Goal: Use online tool/utility: Utilize a website feature to perform a specific function

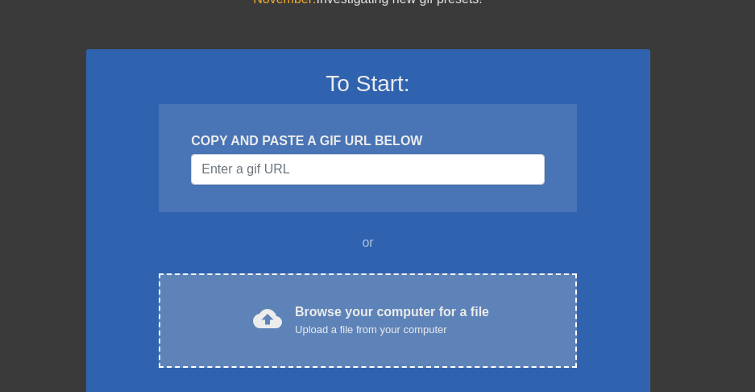
scroll to position [103, 0]
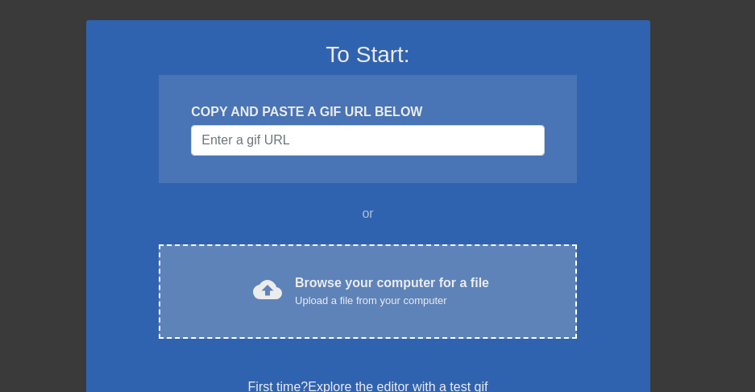
click at [261, 280] on span "cloud_upload" at bounding box center [267, 289] width 29 height 29
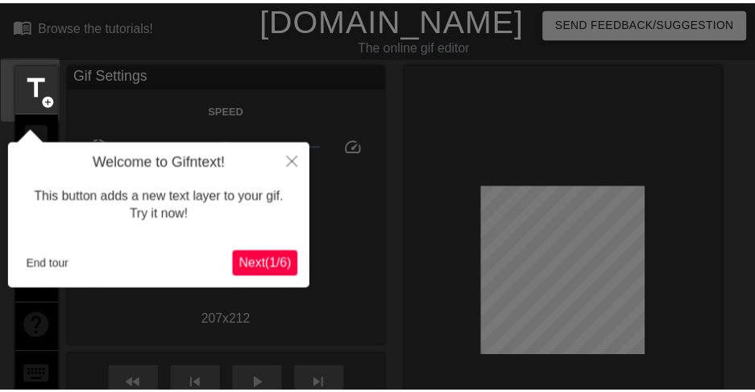
scroll to position [39, 0]
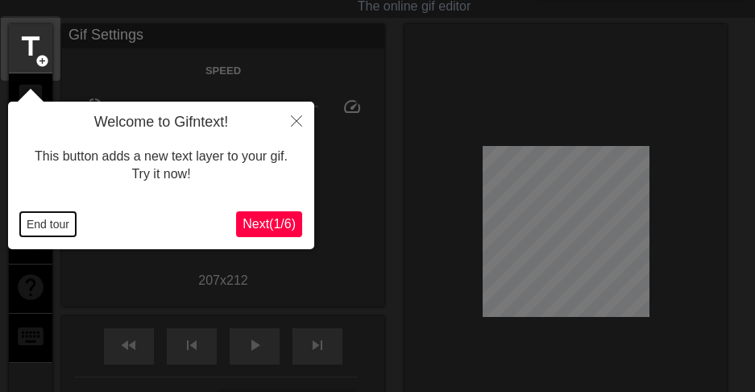
click at [52, 230] on button "End tour" at bounding box center [48, 224] width 56 height 24
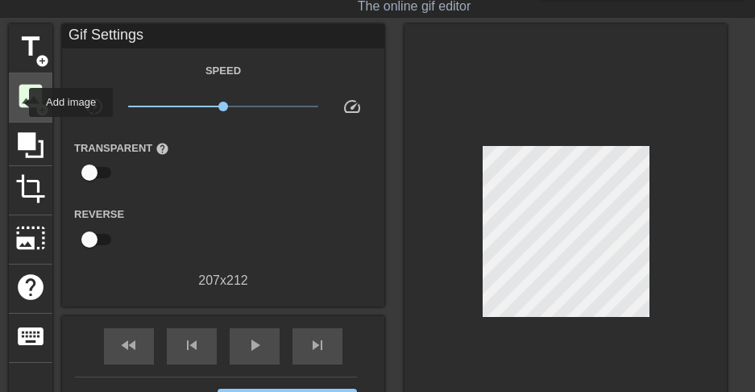
click at [19, 102] on span "image" at bounding box center [30, 96] width 31 height 31
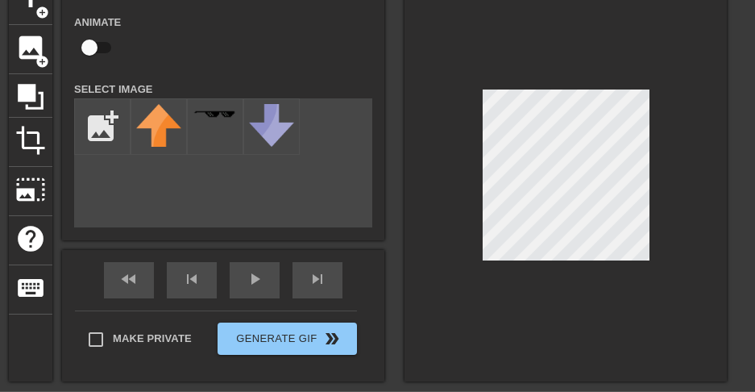
scroll to position [69, 0]
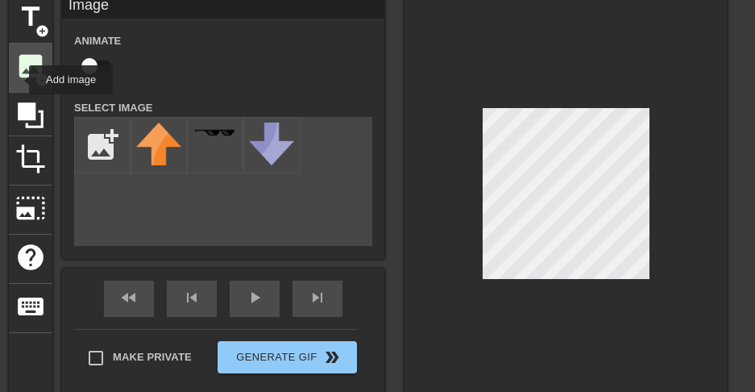
click at [19, 80] on span "image" at bounding box center [30, 66] width 31 height 31
click at [22, 75] on span "image" at bounding box center [30, 66] width 31 height 31
click at [359, 183] on div "title add_circle image add_circle crop photo_size_select_large help keyboard Im…" at bounding box center [368, 196] width 718 height 405
click at [403, 209] on div "title add_circle image add_circle crop photo_size_select_large help keyboard Im…" at bounding box center [368, 196] width 718 height 405
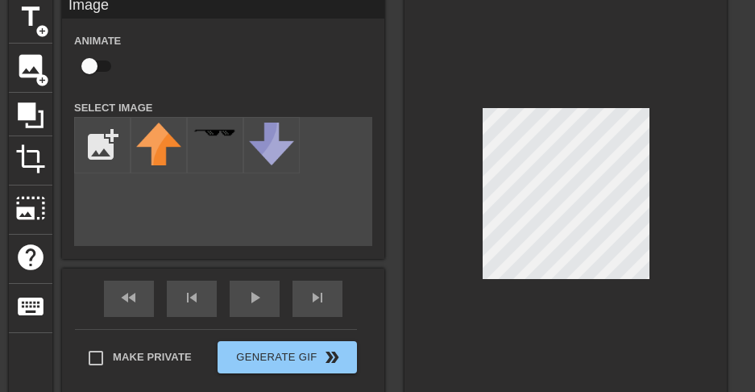
click at [405, 201] on div at bounding box center [566, 196] width 322 height 405
click at [28, 302] on span "keyboard" at bounding box center [30, 306] width 31 height 31
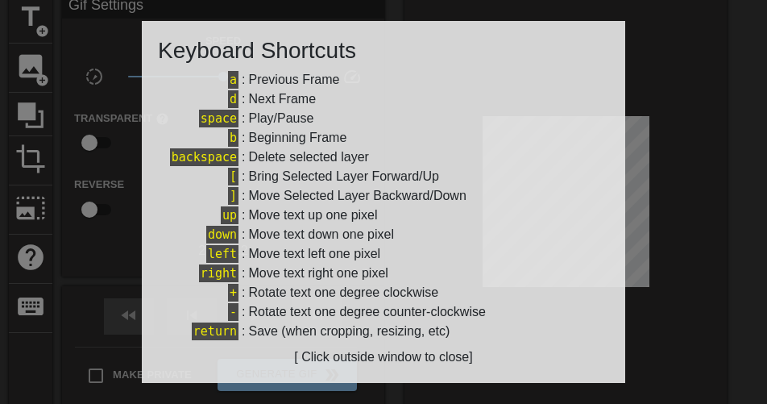
click at [670, 195] on div at bounding box center [383, 202] width 767 height 404
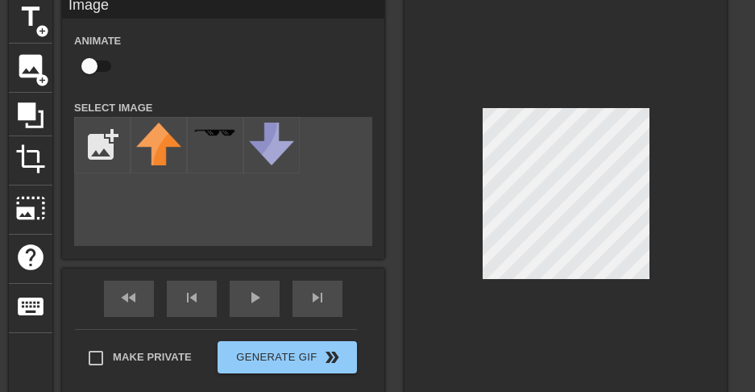
click at [419, 197] on div at bounding box center [566, 196] width 322 height 405
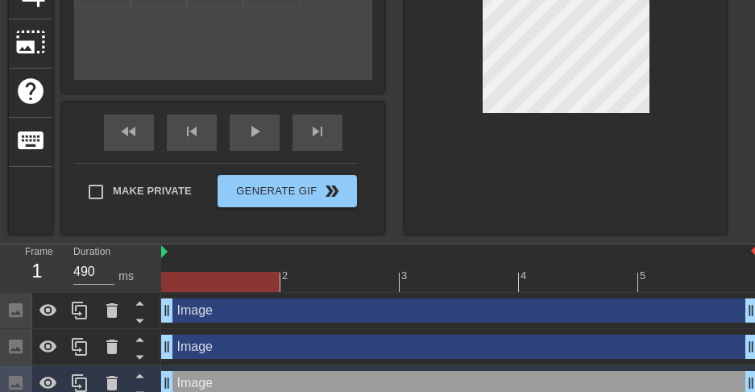
scroll to position [284, 0]
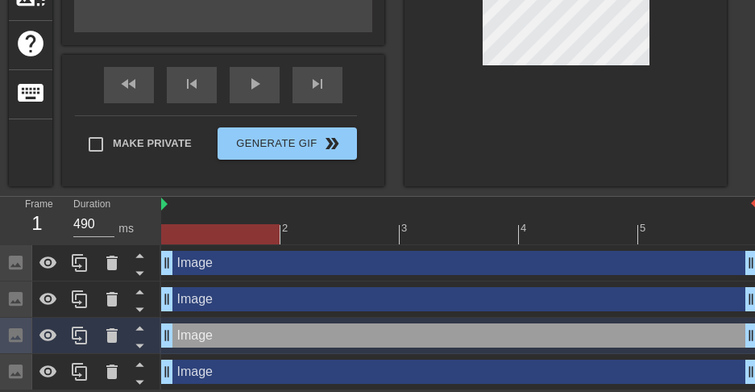
click at [190, 305] on div "Image drag_handle drag_handle" at bounding box center [459, 299] width 596 height 24
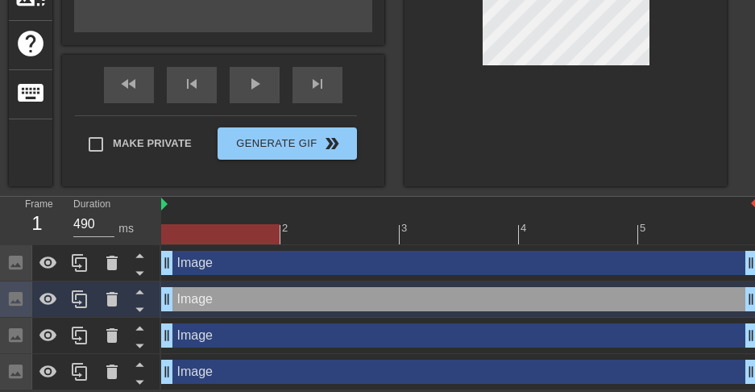
click at [189, 304] on div "Image drag_handle drag_handle" at bounding box center [459, 299] width 596 height 24
click at [44, 260] on icon at bounding box center [48, 262] width 19 height 19
click at [44, 262] on icon at bounding box center [48, 262] width 19 height 19
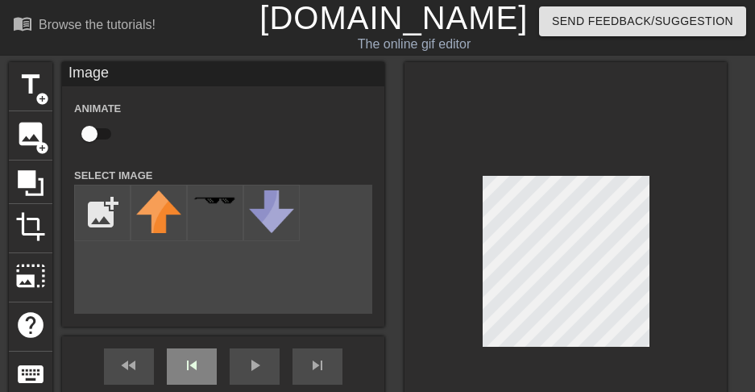
scroll to position [3, 0]
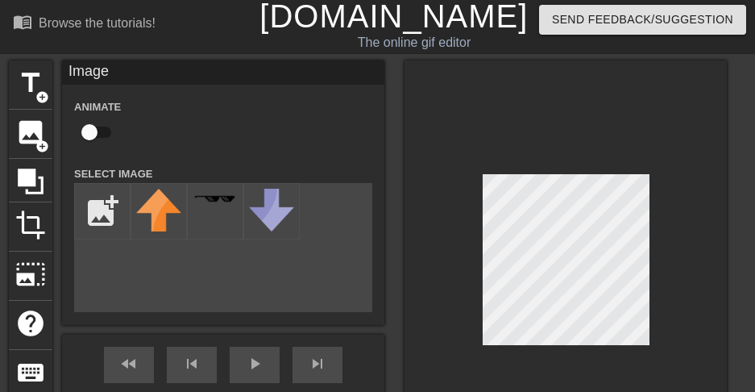
click at [81, 73] on div "Image" at bounding box center [223, 72] width 322 height 24
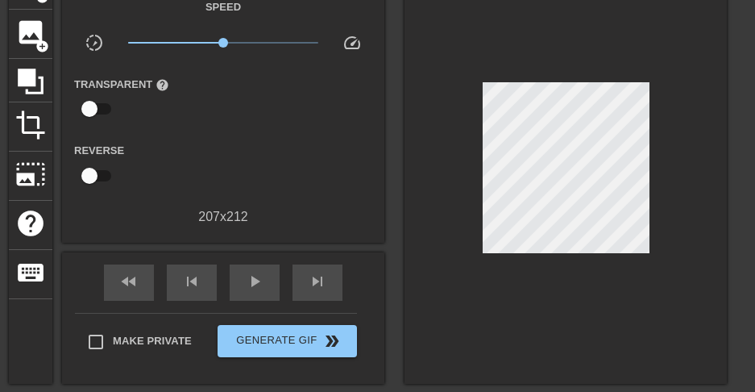
scroll to position [93, 0]
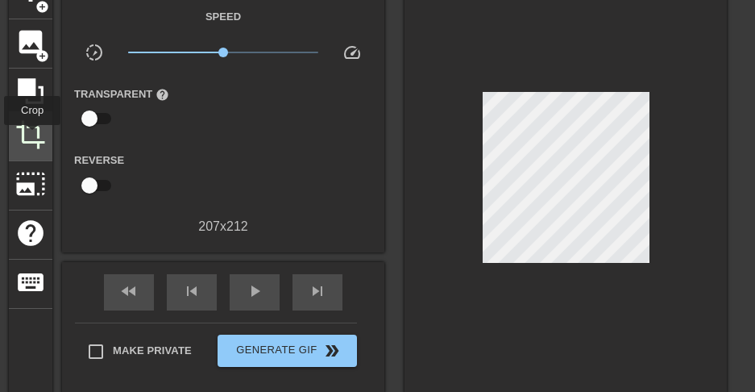
click at [33, 136] on span "crop" at bounding box center [30, 134] width 31 height 31
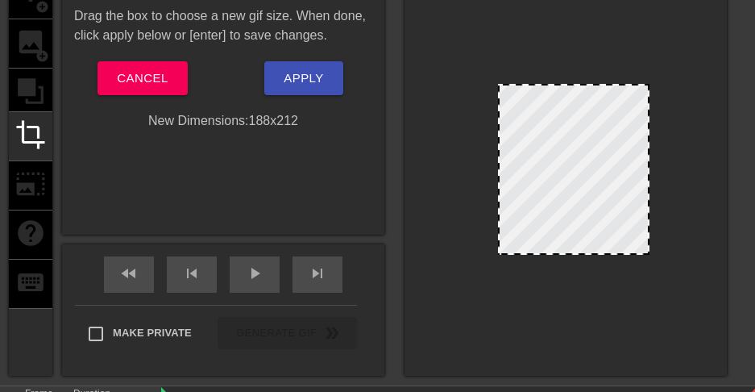
drag, startPoint x: 485, startPoint y: 184, endPoint x: 501, endPoint y: 190, distance: 16.6
drag, startPoint x: 648, startPoint y: 163, endPoint x: 667, endPoint y: 167, distance: 19.8
click at [667, 167] on div at bounding box center [566, 172] width 322 height 405
click at [300, 77] on span "Apply" at bounding box center [303, 78] width 39 height 21
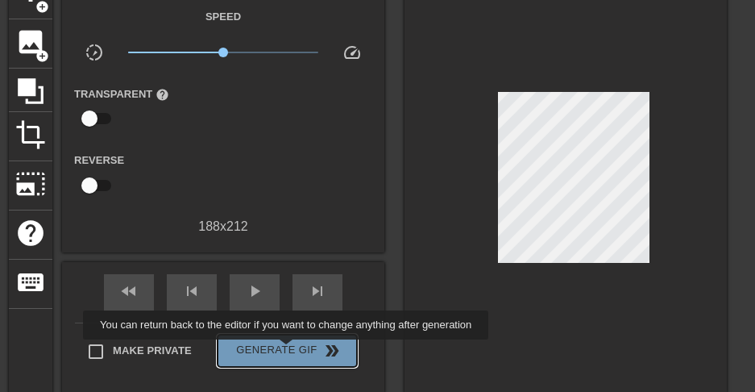
click at [297, 351] on span "Generate Gif double_arrow" at bounding box center [287, 350] width 127 height 19
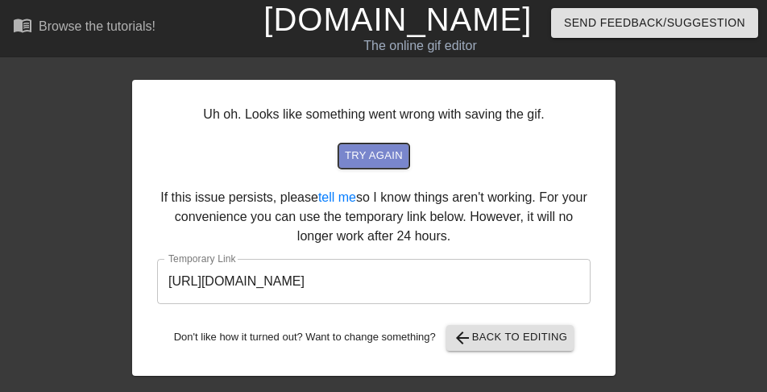
click at [383, 159] on span "try again" at bounding box center [374, 156] width 58 height 19
click at [367, 161] on span "try again" at bounding box center [374, 156] width 58 height 19
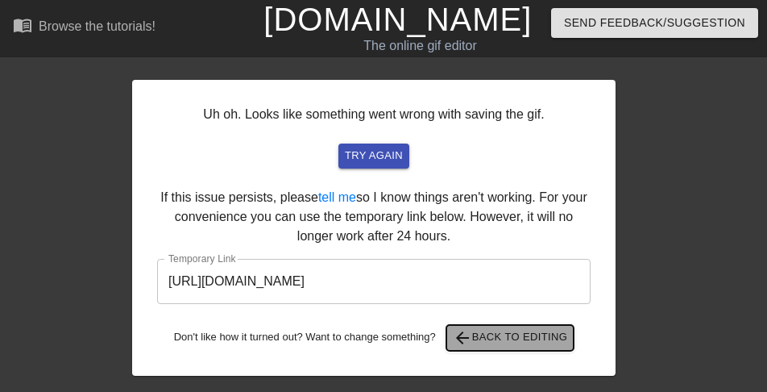
click at [520, 339] on span "arrow_back Back to Editing" at bounding box center [510, 337] width 115 height 19
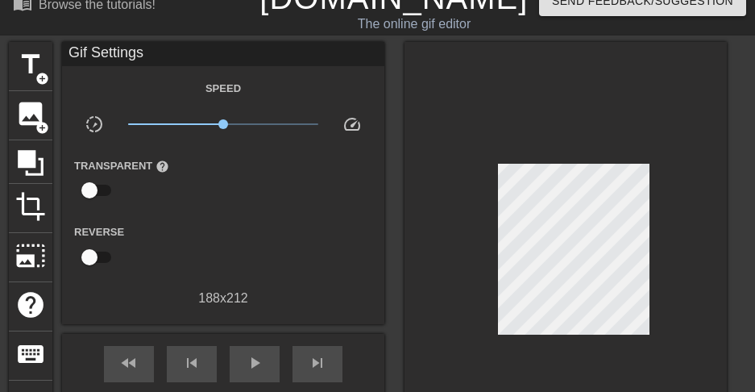
scroll to position [130, 0]
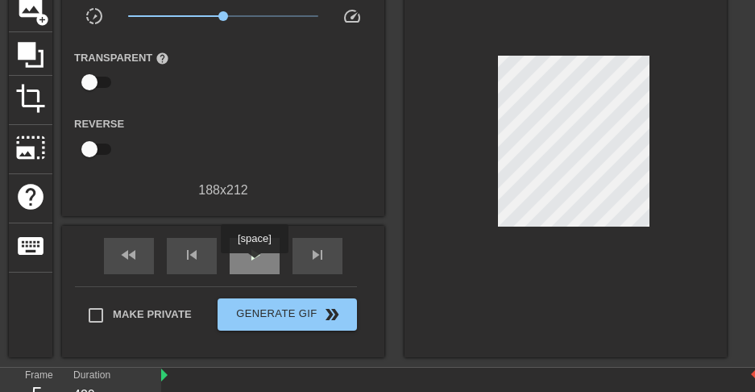
click at [256, 264] on div "play_arrow" at bounding box center [255, 256] width 50 height 36
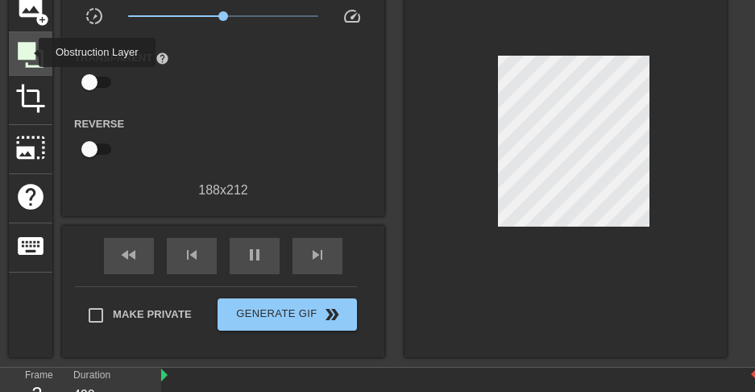
click at [28, 52] on icon at bounding box center [31, 55] width 26 height 26
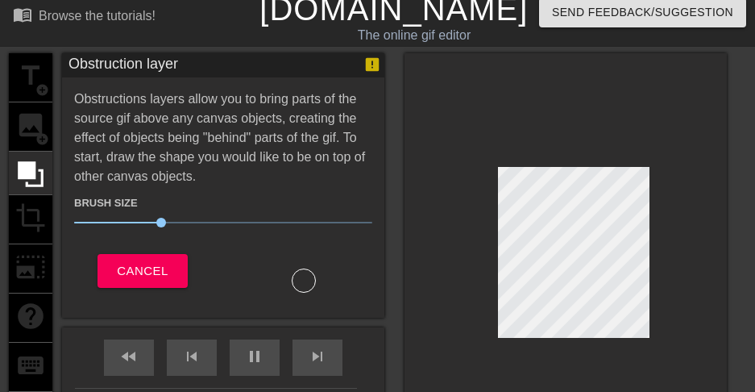
scroll to position [5, 0]
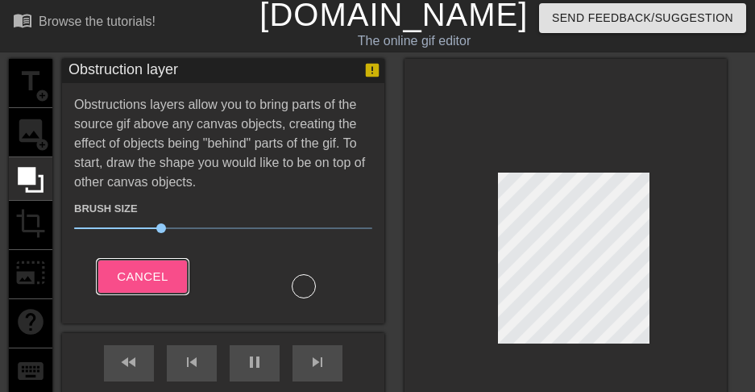
click at [170, 280] on button "Cancel" at bounding box center [142, 277] width 89 height 34
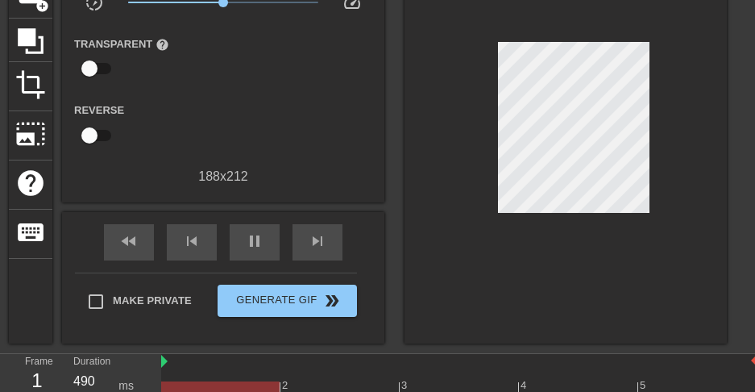
scroll to position [144, 0]
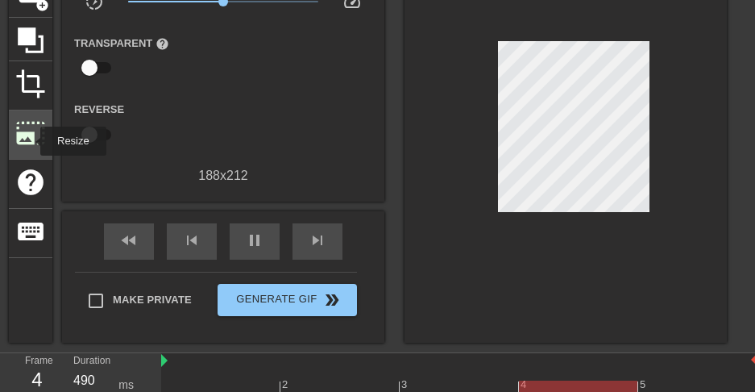
click at [30, 141] on span "photo_size_select_large" at bounding box center [30, 133] width 31 height 31
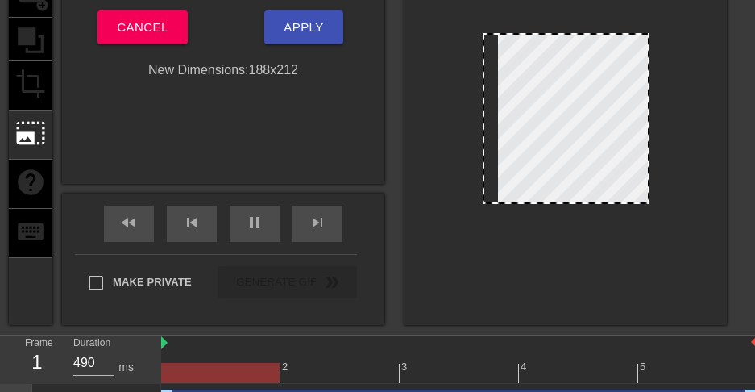
drag, startPoint x: 530, startPoint y: 118, endPoint x: 559, endPoint y: 122, distance: 30.0
click at [559, 122] on div at bounding box center [566, 118] width 167 height 171
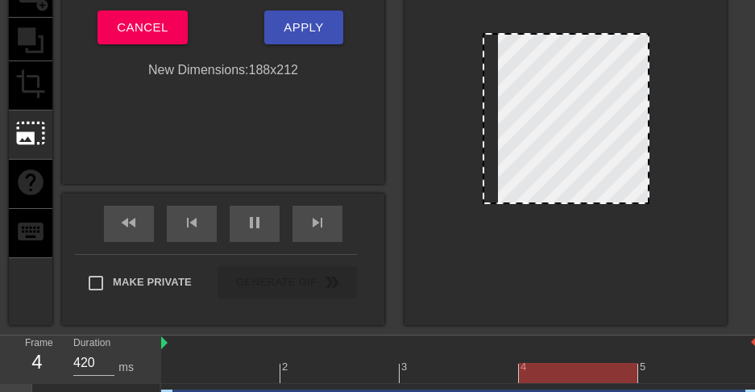
drag, startPoint x: 559, startPoint y: 123, endPoint x: 528, endPoint y: 127, distance: 30.9
click at [528, 127] on div at bounding box center [566, 118] width 167 height 171
drag, startPoint x: 562, startPoint y: 120, endPoint x: 514, endPoint y: 124, distance: 47.7
click at [514, 124] on div at bounding box center [566, 118] width 167 height 171
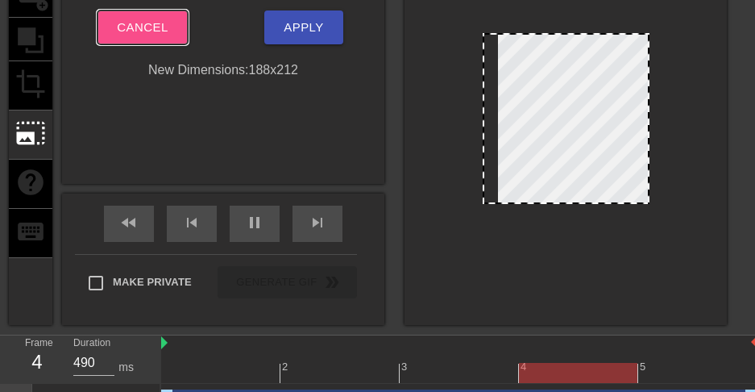
click at [159, 35] on span "Cancel" at bounding box center [142, 27] width 51 height 21
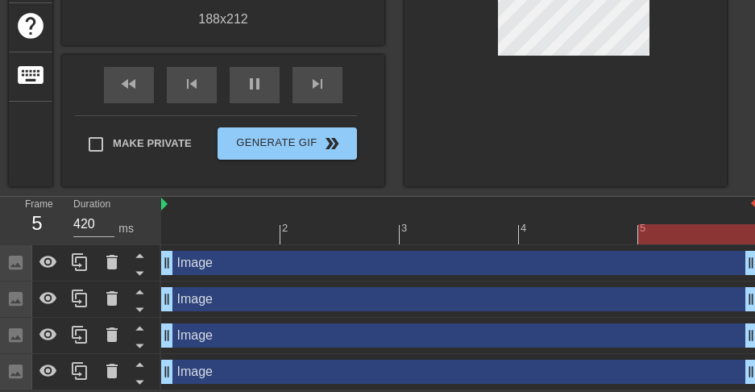
scroll to position [0, 0]
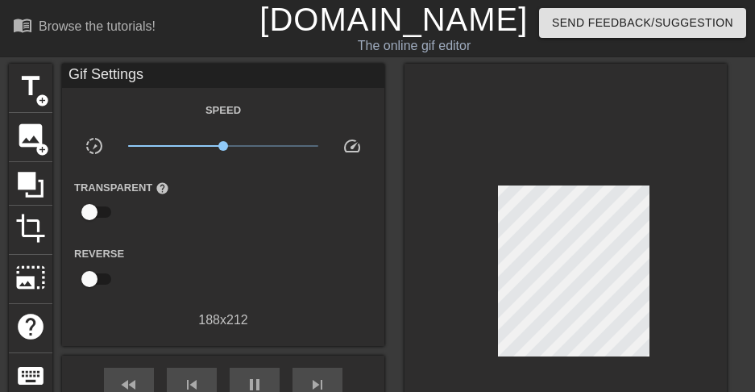
type input "420"
